Goal: Task Accomplishment & Management: Use online tool/utility

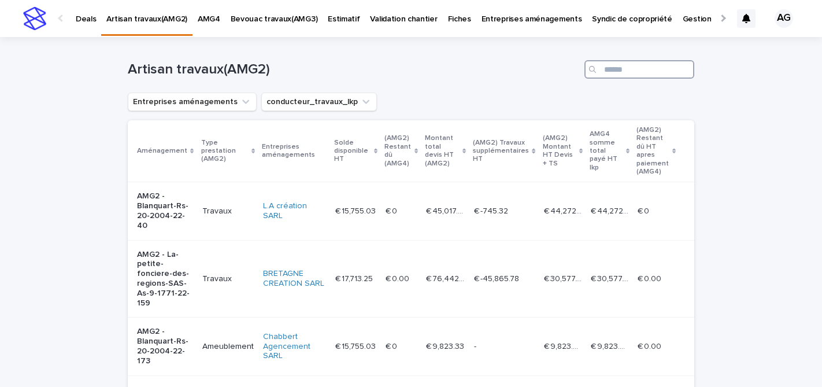
click at [617, 66] on input "Search" at bounding box center [639, 69] width 110 height 18
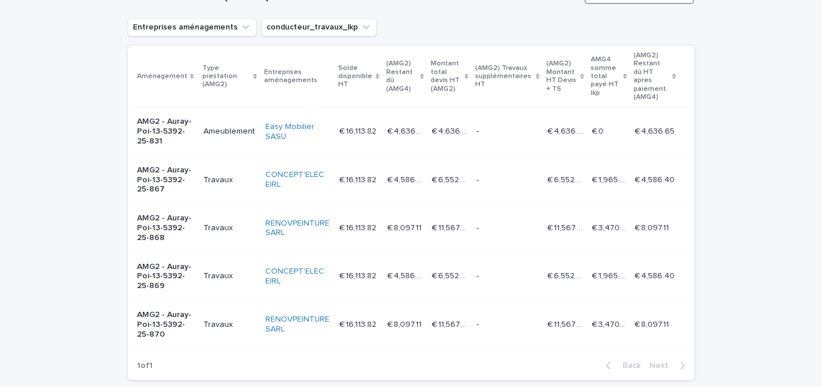
scroll to position [79, 0]
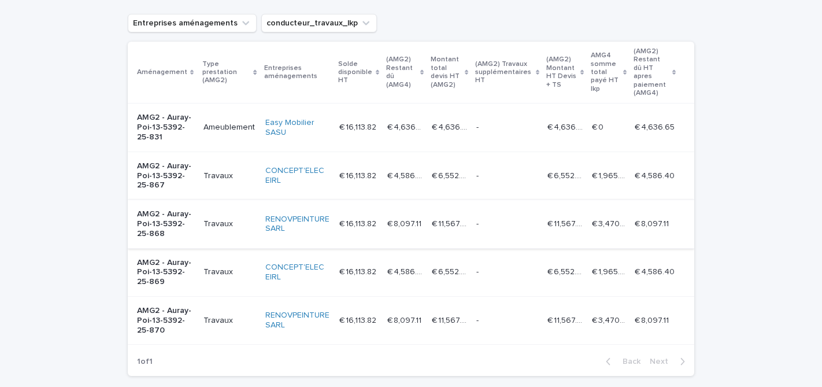
type input "*****"
click at [189, 213] on p "AMG2 - Auray-Poi-13-5392-25-868" at bounding box center [165, 223] width 57 height 29
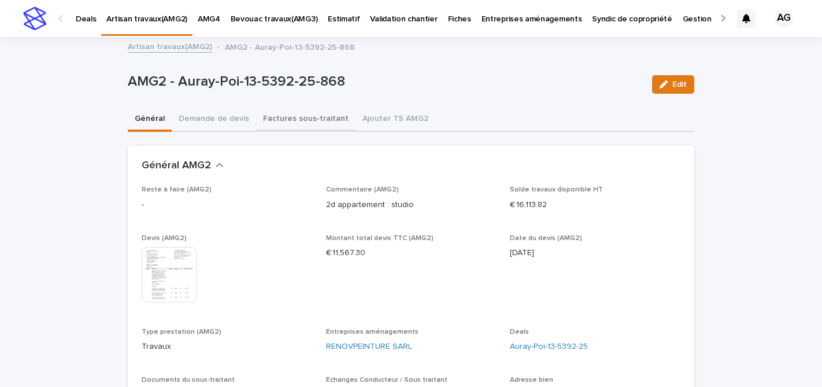
click at [294, 117] on button "Factures sous-traitant" at bounding box center [305, 120] width 99 height 24
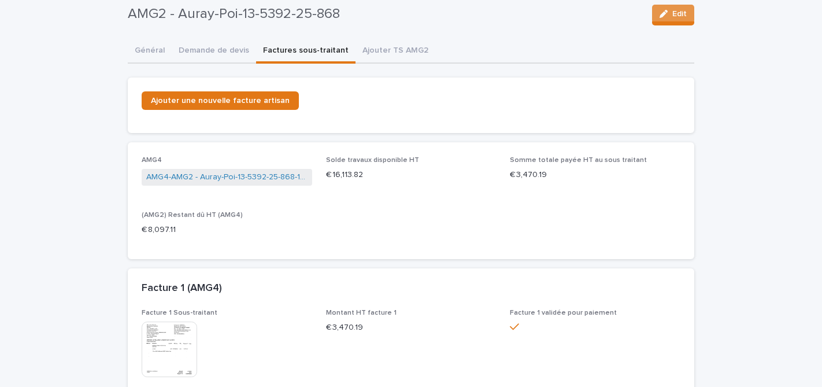
scroll to position [66, 0]
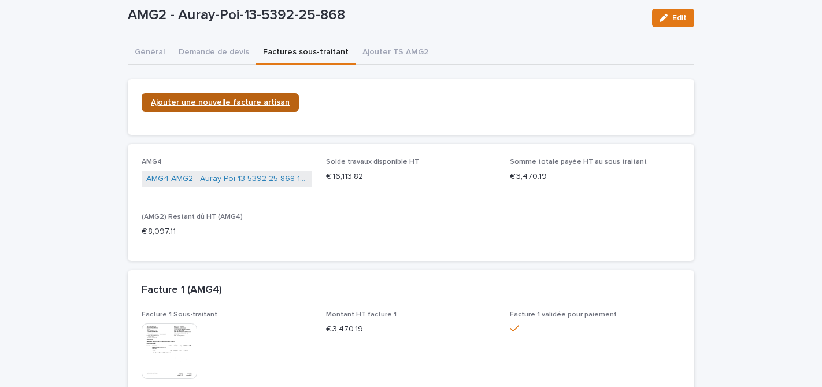
click at [218, 104] on span "Ajouter une nouvelle facture artisan" at bounding box center [220, 102] width 139 height 8
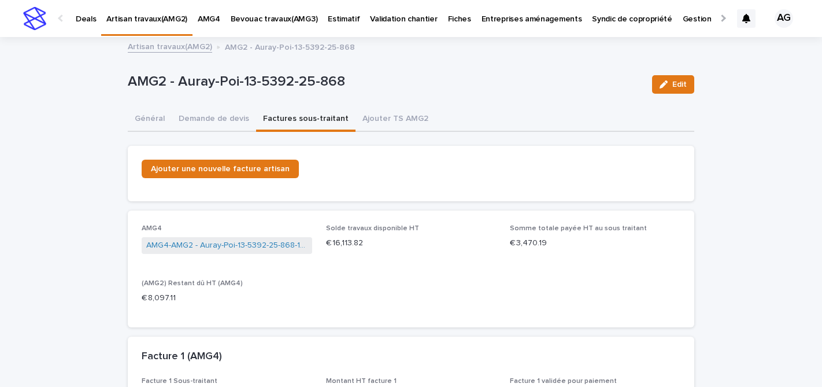
click at [174, 48] on link "Artisan travaux(AMG2)" at bounding box center [170, 45] width 84 height 13
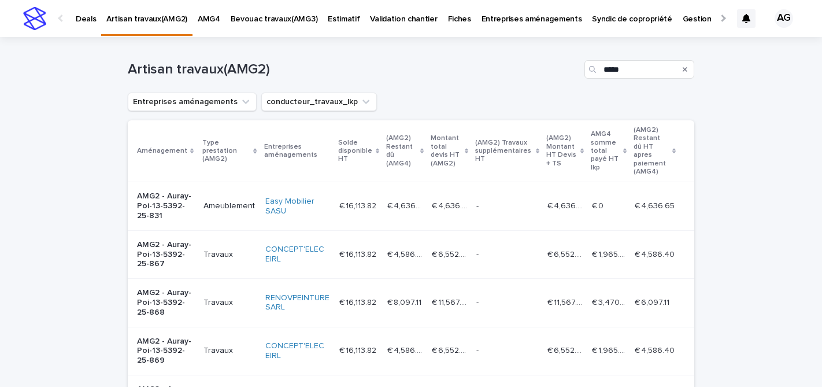
scroll to position [88, 0]
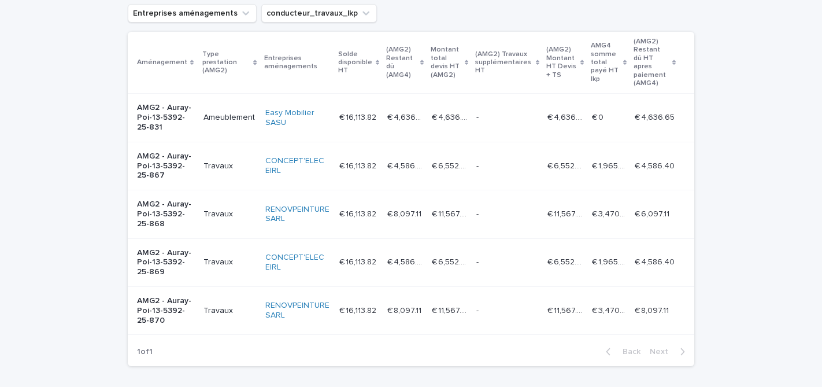
click at [175, 299] on p "AMG2 - Auray-Poi-13-5392-25-870" at bounding box center [165, 310] width 57 height 29
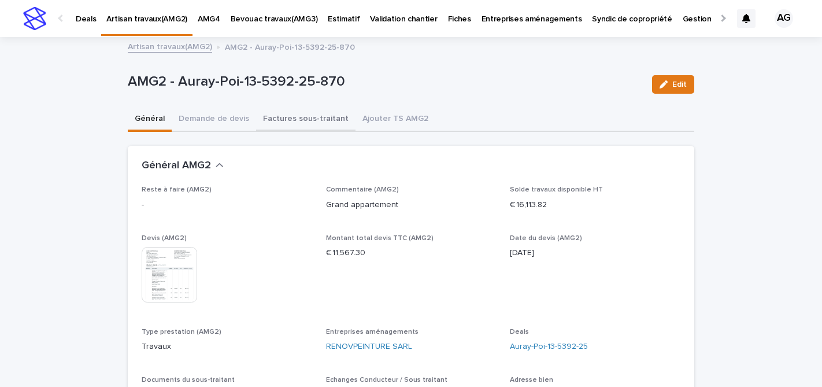
click at [309, 120] on button "Factures sous-traitant" at bounding box center [305, 120] width 99 height 24
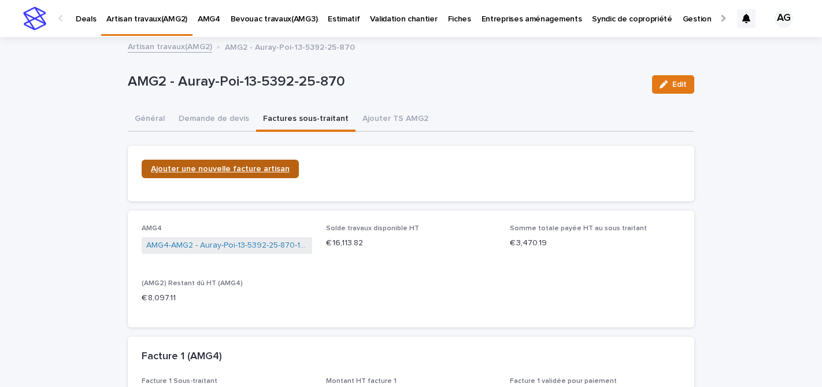
click at [229, 167] on span "Ajouter une nouvelle facture artisan" at bounding box center [220, 169] width 139 height 8
